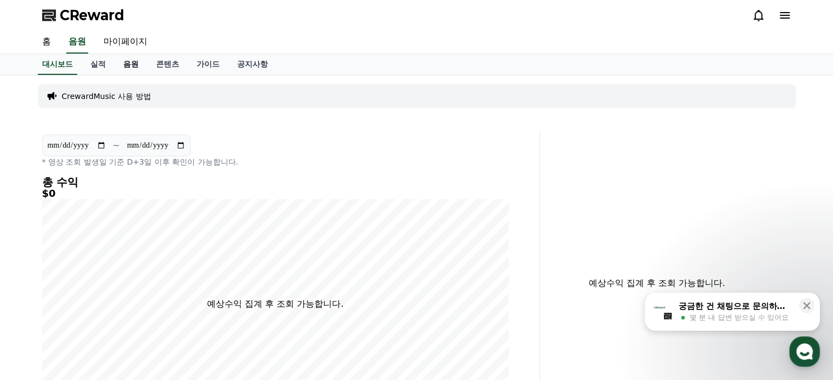
click at [131, 70] on link "음원" at bounding box center [130, 64] width 33 height 21
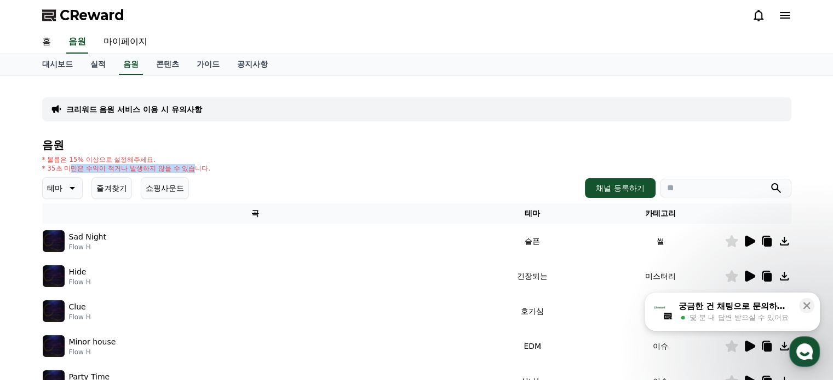
drag, startPoint x: 71, startPoint y: 168, endPoint x: 194, endPoint y: 168, distance: 123.7
click at [194, 168] on p "* 35초 미만은 수익이 적거나 발생하지 않을 수 있습니다." at bounding box center [126, 168] width 169 height 9
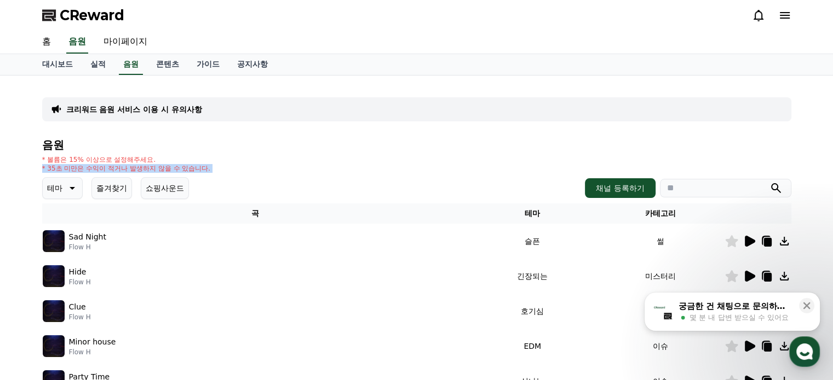
click at [114, 165] on p "* 35초 미만은 수익이 적거나 발생하지 않을 수 있습니다." at bounding box center [126, 168] width 169 height 9
click at [115, 161] on p "* 볼륨은 15% 이상으로 설정해주세요." at bounding box center [126, 159] width 169 height 9
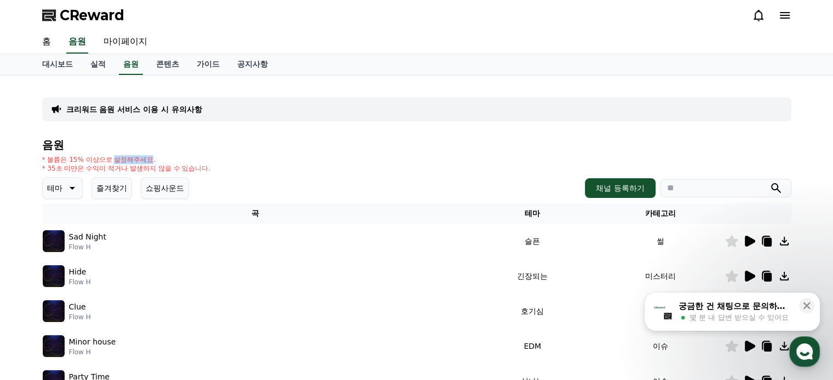
click at [115, 161] on p "* 볼륨은 15% 이상으로 설정해주세요." at bounding box center [126, 159] width 169 height 9
click at [123, 160] on p "* 볼륨은 15% 이상으로 설정해주세요." at bounding box center [126, 159] width 169 height 9
